Goal: Transaction & Acquisition: Purchase product/service

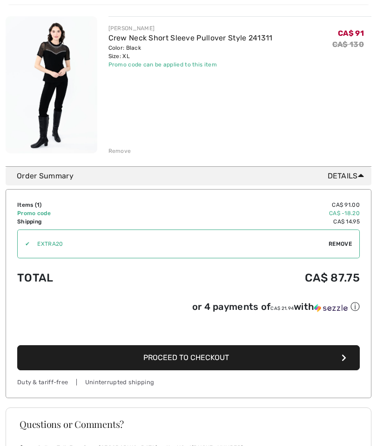
scroll to position [121, 0]
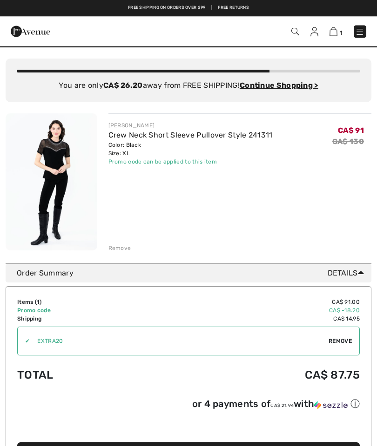
scroll to position [0, 0]
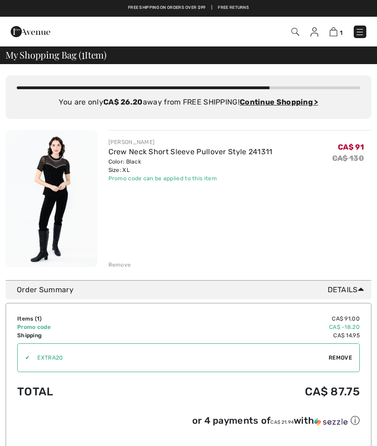
click at [67, 183] on img at bounding box center [52, 198] width 92 height 137
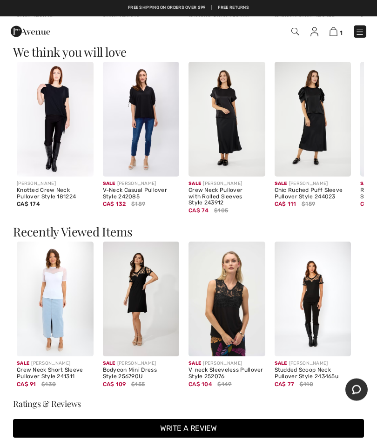
scroll to position [649, 0]
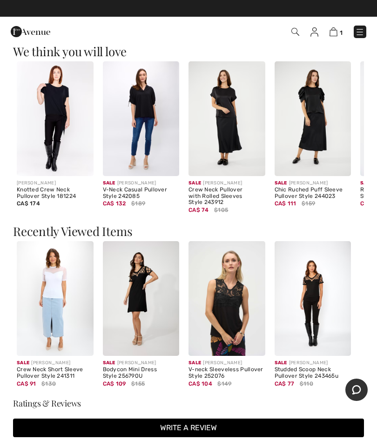
click at [336, 30] on img at bounding box center [333, 31] width 8 height 9
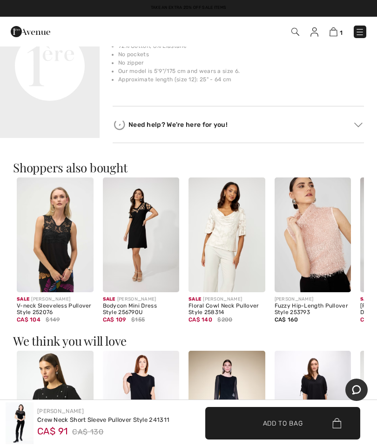
scroll to position [351, 0]
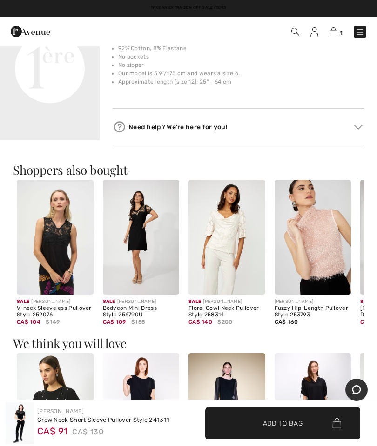
click at [323, 283] on img at bounding box center [312, 237] width 77 height 115
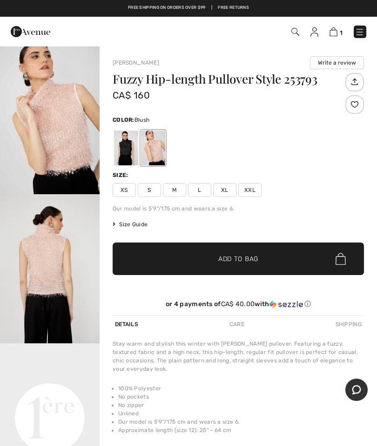
scroll to position [15, 0]
